Goal: Navigation & Orientation: Find specific page/section

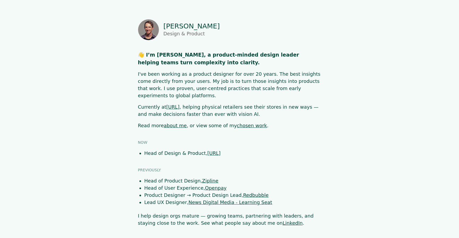
click at [172, 123] on link "about me" at bounding box center [175, 126] width 23 height 6
click at [238, 123] on link "chosen work" at bounding box center [252, 126] width 30 height 6
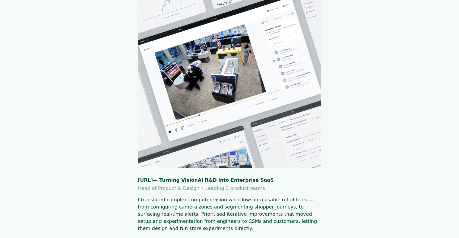
scroll to position [167, 0]
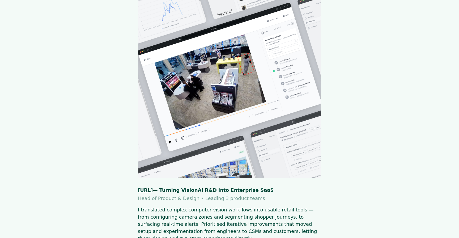
scroll to position [78, 0]
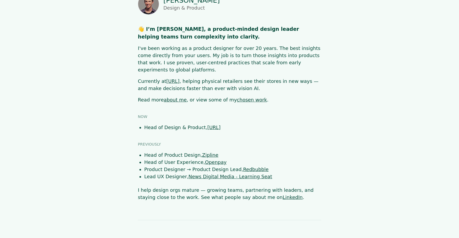
scroll to position [30, 0]
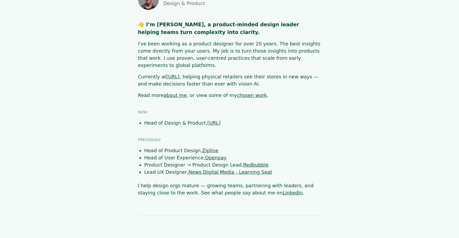
click at [168, 92] on link "about me" at bounding box center [175, 95] width 23 height 6
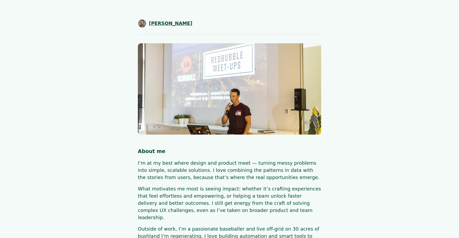
click at [169, 23] on span "[PERSON_NAME]" at bounding box center [171, 23] width 44 height 7
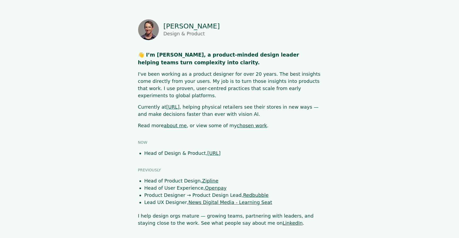
click at [239, 123] on link "chosen work" at bounding box center [252, 126] width 30 height 6
